Goal: Task Accomplishment & Management: Manage account settings

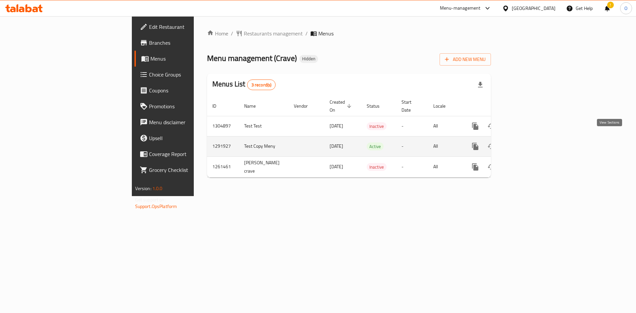
click at [527, 142] on icon "enhanced table" at bounding box center [523, 146] width 8 height 8
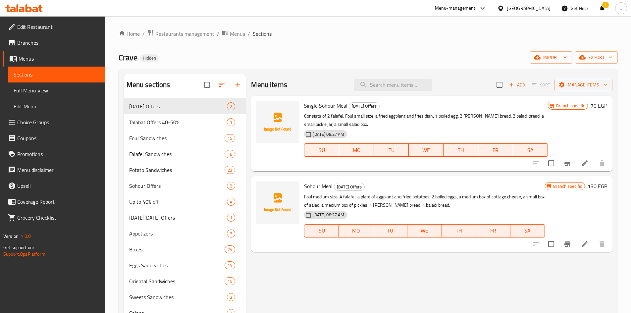
click at [42, 29] on span "Edit Restaurant" at bounding box center [58, 27] width 83 height 8
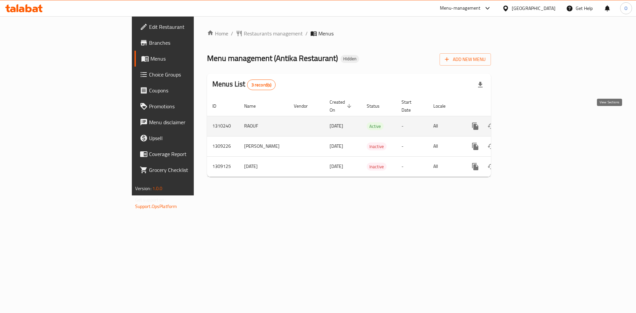
click at [527, 123] on icon "enhanced table" at bounding box center [523, 126] width 8 height 8
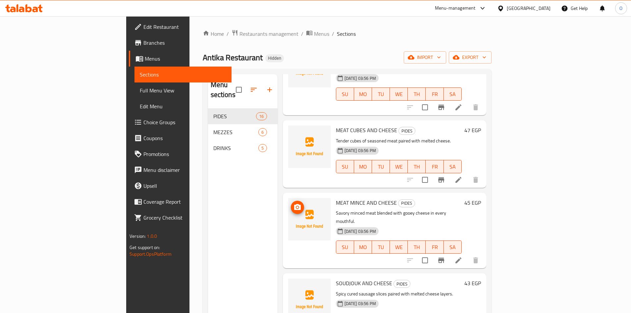
scroll to position [67, 0]
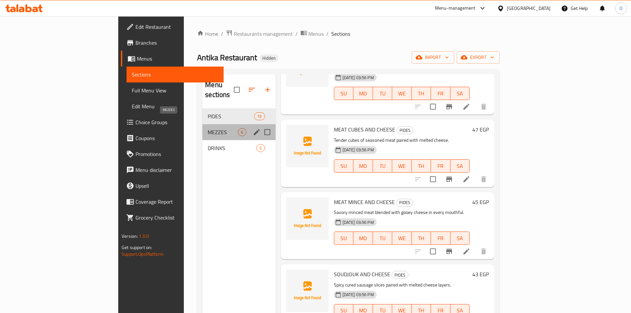
click at [208, 128] on span "MEZZES" at bounding box center [223, 132] width 30 height 8
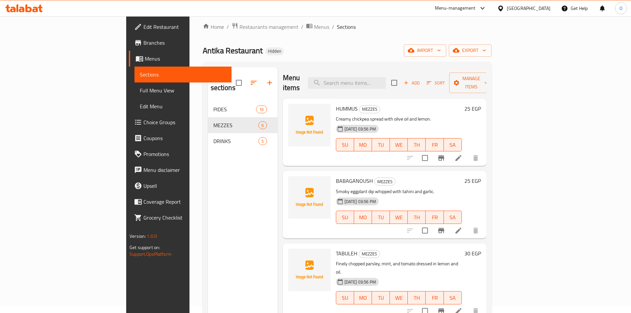
scroll to position [7, 0]
click at [449, 225] on button "Branch-specific-item" at bounding box center [441, 231] width 16 height 16
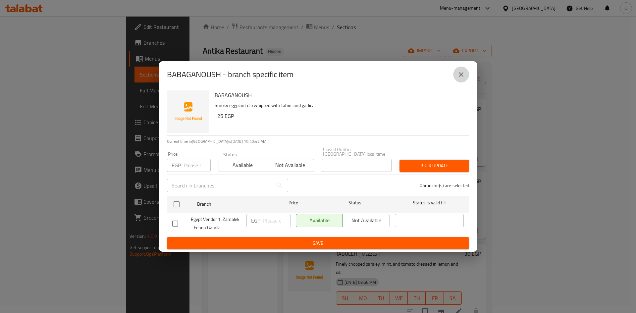
click at [467, 73] on button "close" at bounding box center [461, 75] width 16 height 16
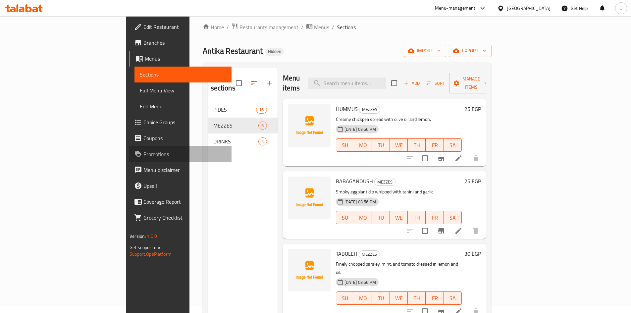
click at [143, 154] on span "Promotions" at bounding box center [184, 154] width 83 height 8
